Goal: Task Accomplishment & Management: Manage account settings

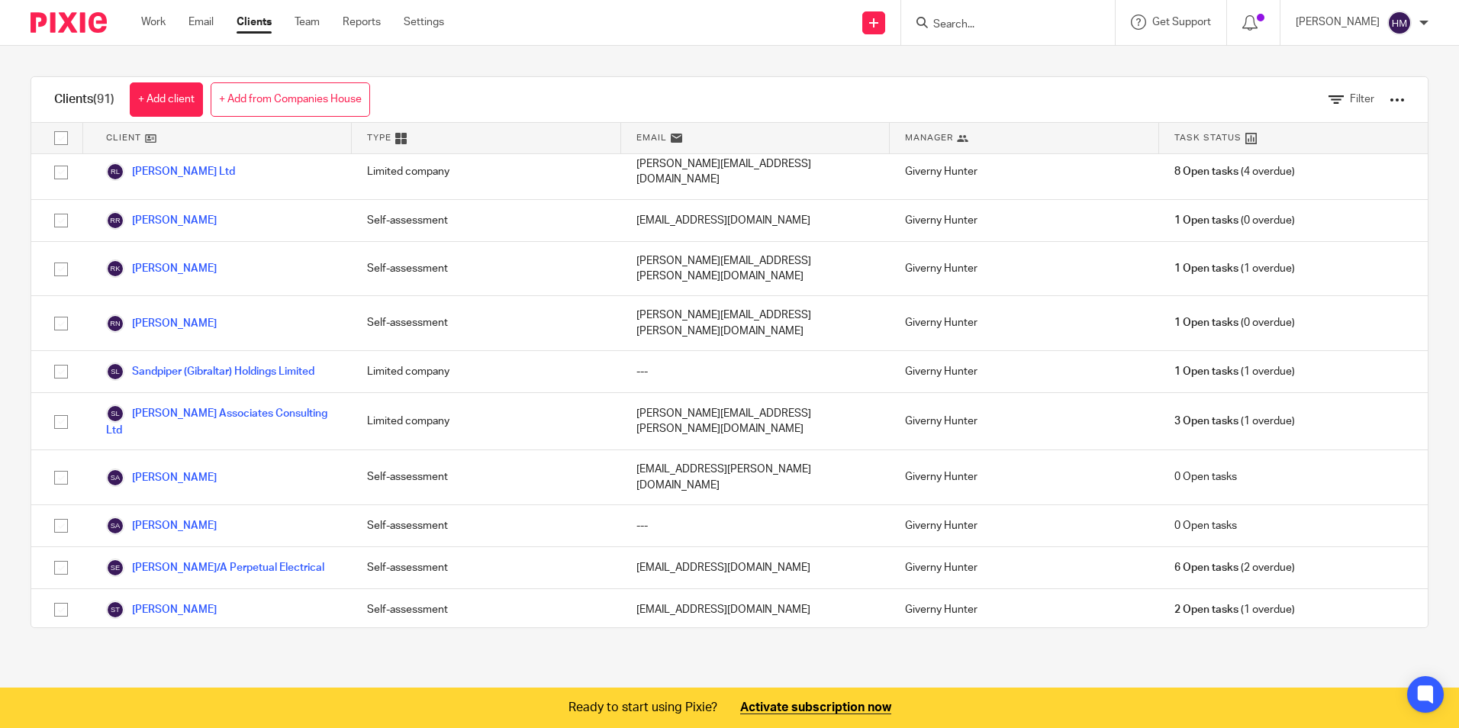
scroll to position [3129, 0]
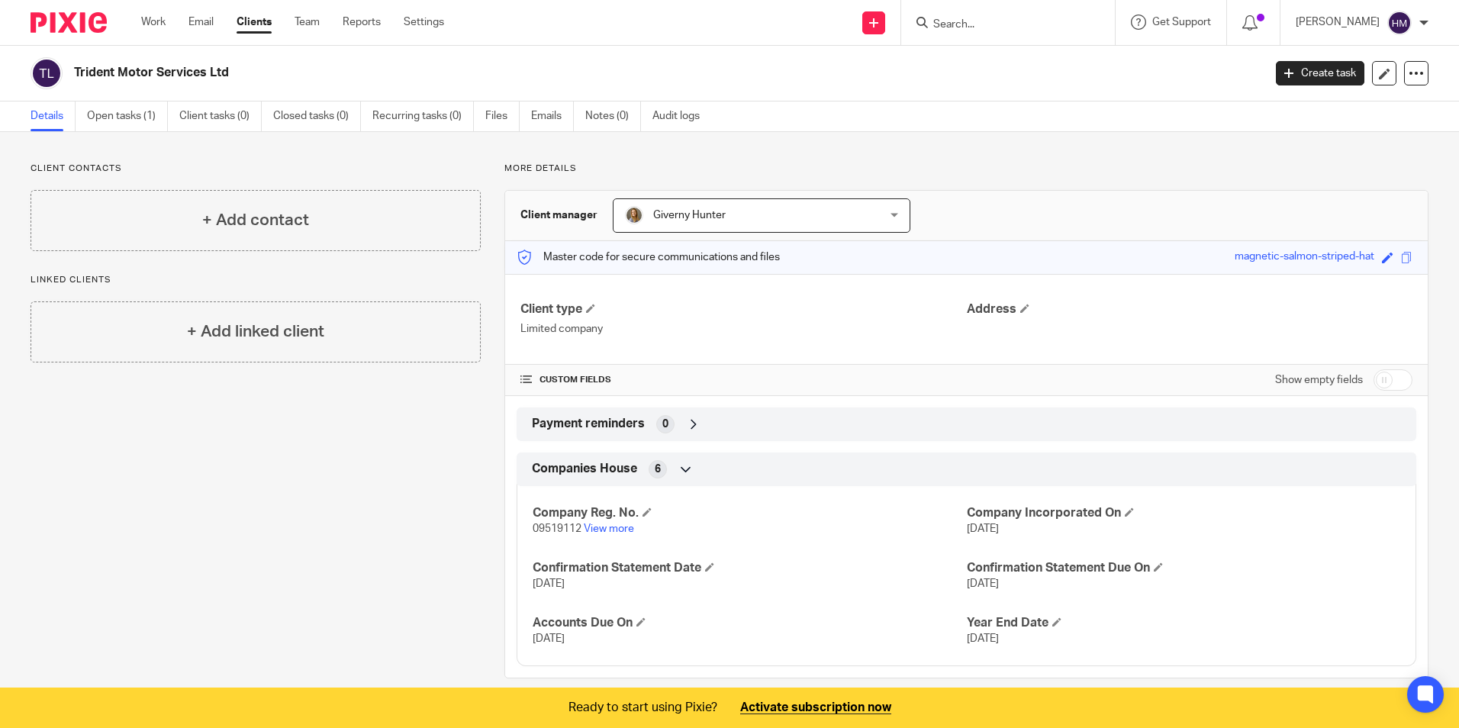
click at [1388, 372] on input "checkbox" at bounding box center [1393, 379] width 39 height 21
checkbox input "true"
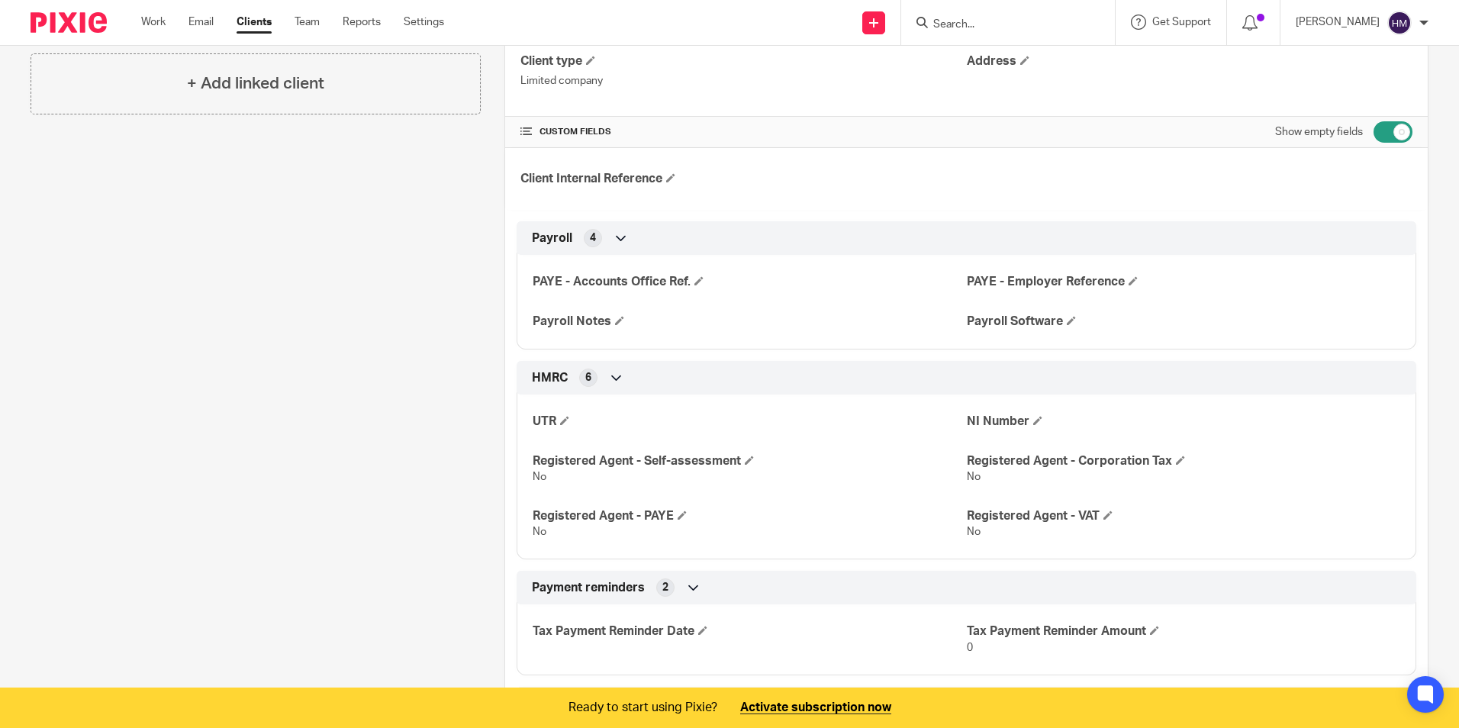
scroll to position [305, 0]
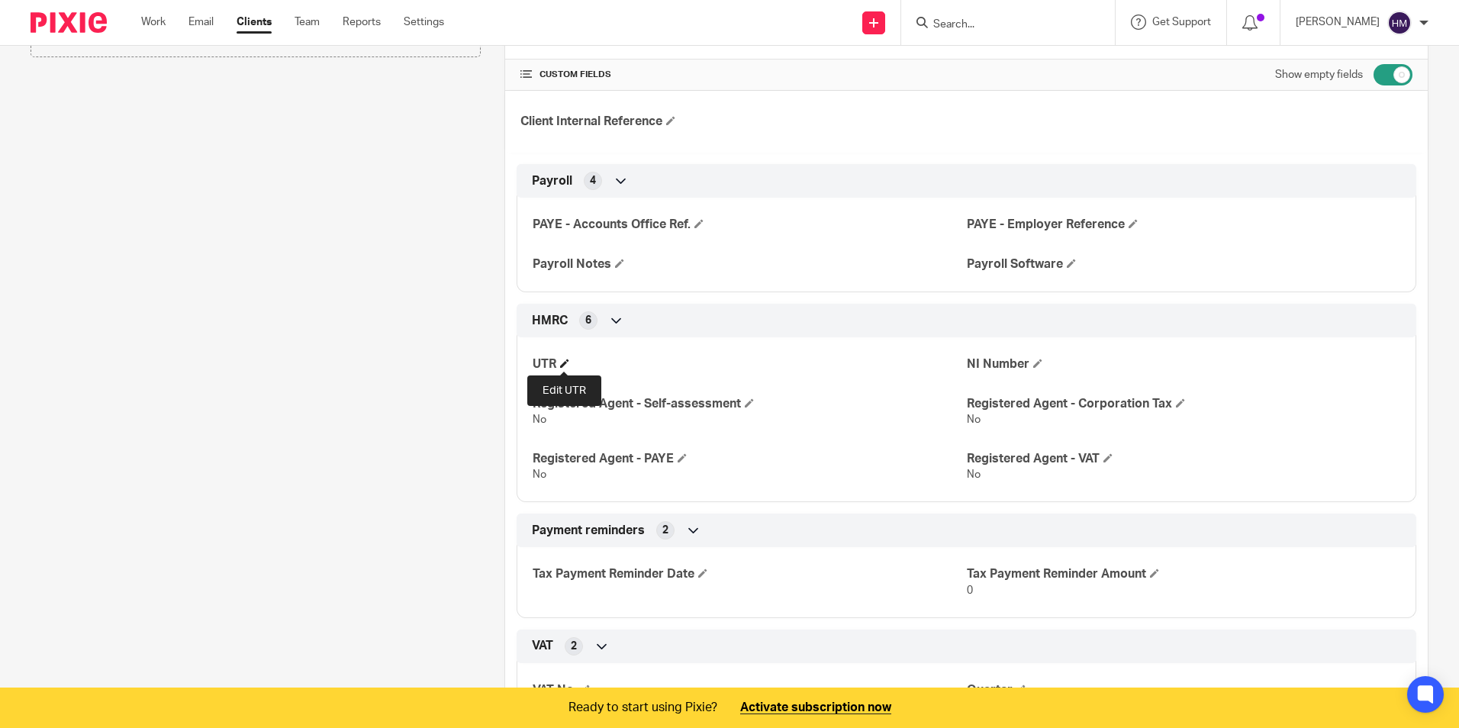
click at [563, 363] on span at bounding box center [564, 363] width 9 height 9
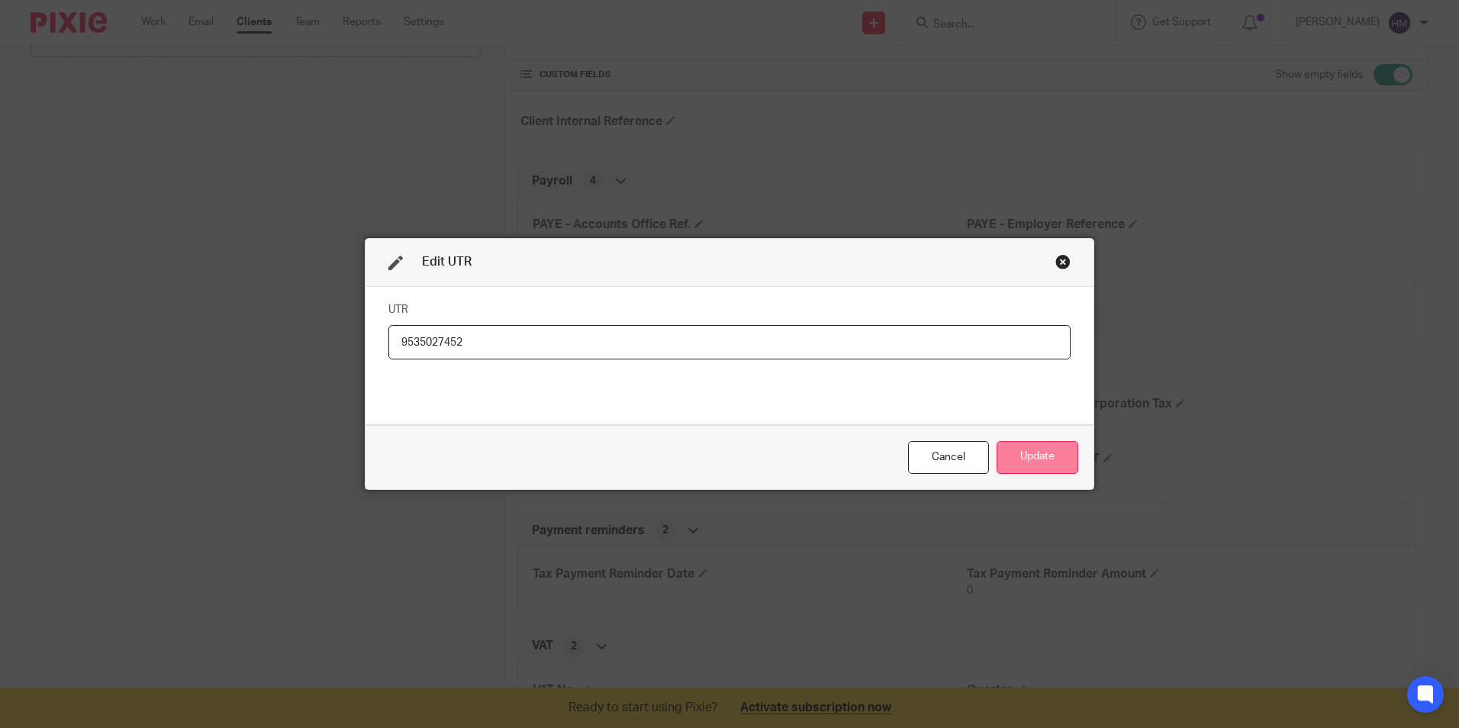
type input "9535027452"
click at [1045, 451] on button "Update" at bounding box center [1038, 457] width 82 height 33
